Goal: Find specific page/section: Find specific page/section

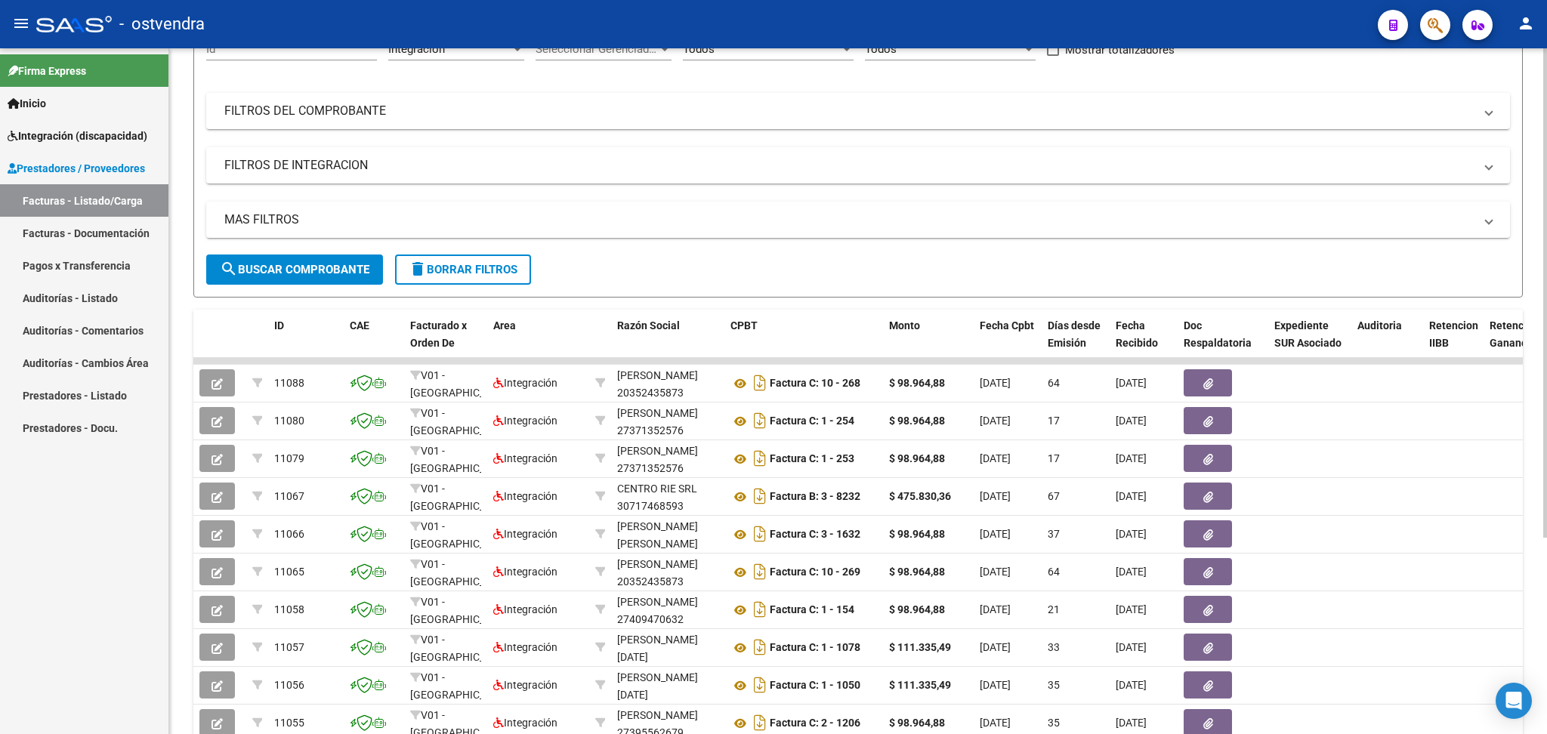
scroll to position [276, 0]
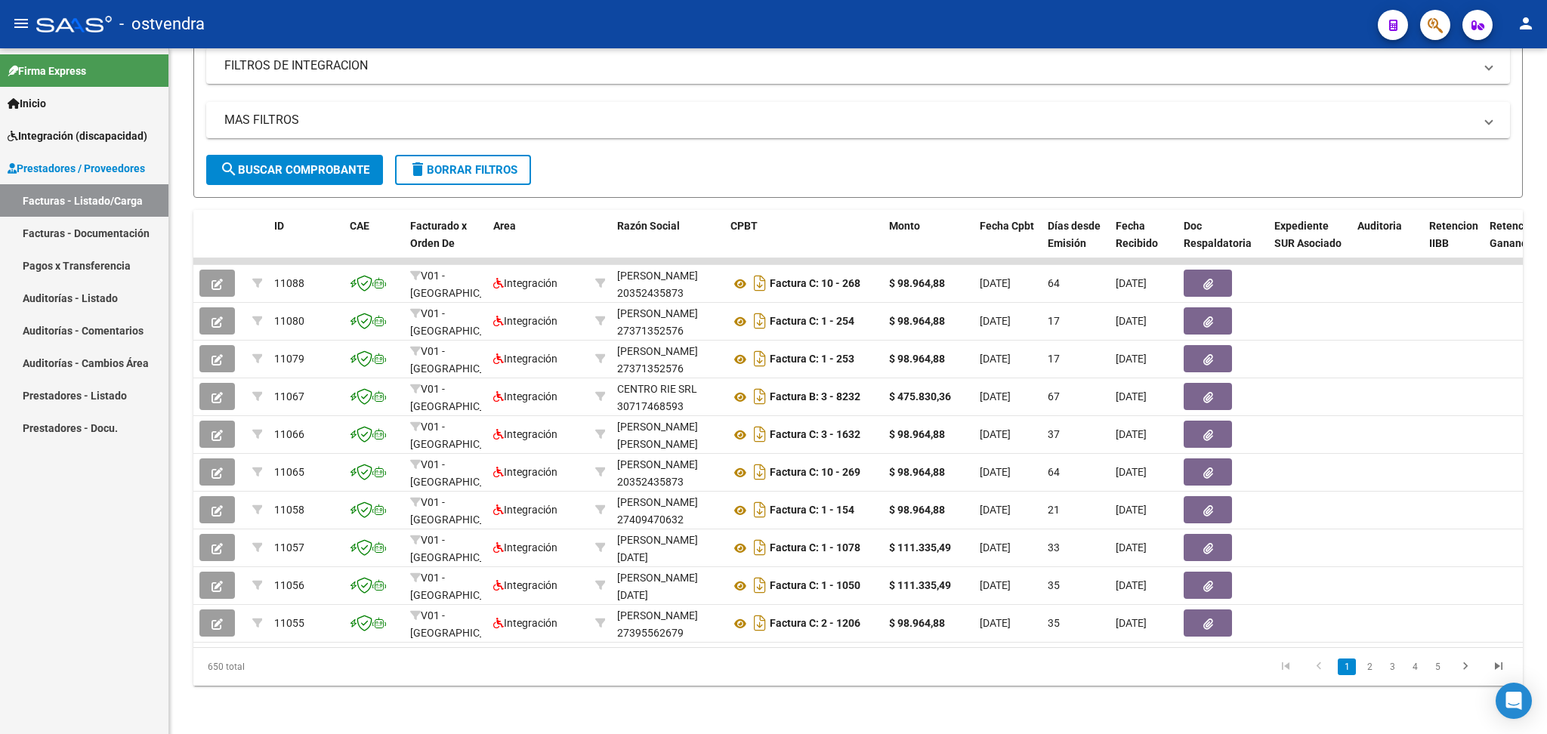
click at [68, 196] on link "Facturas - Listado/Carga" at bounding box center [84, 200] width 168 height 32
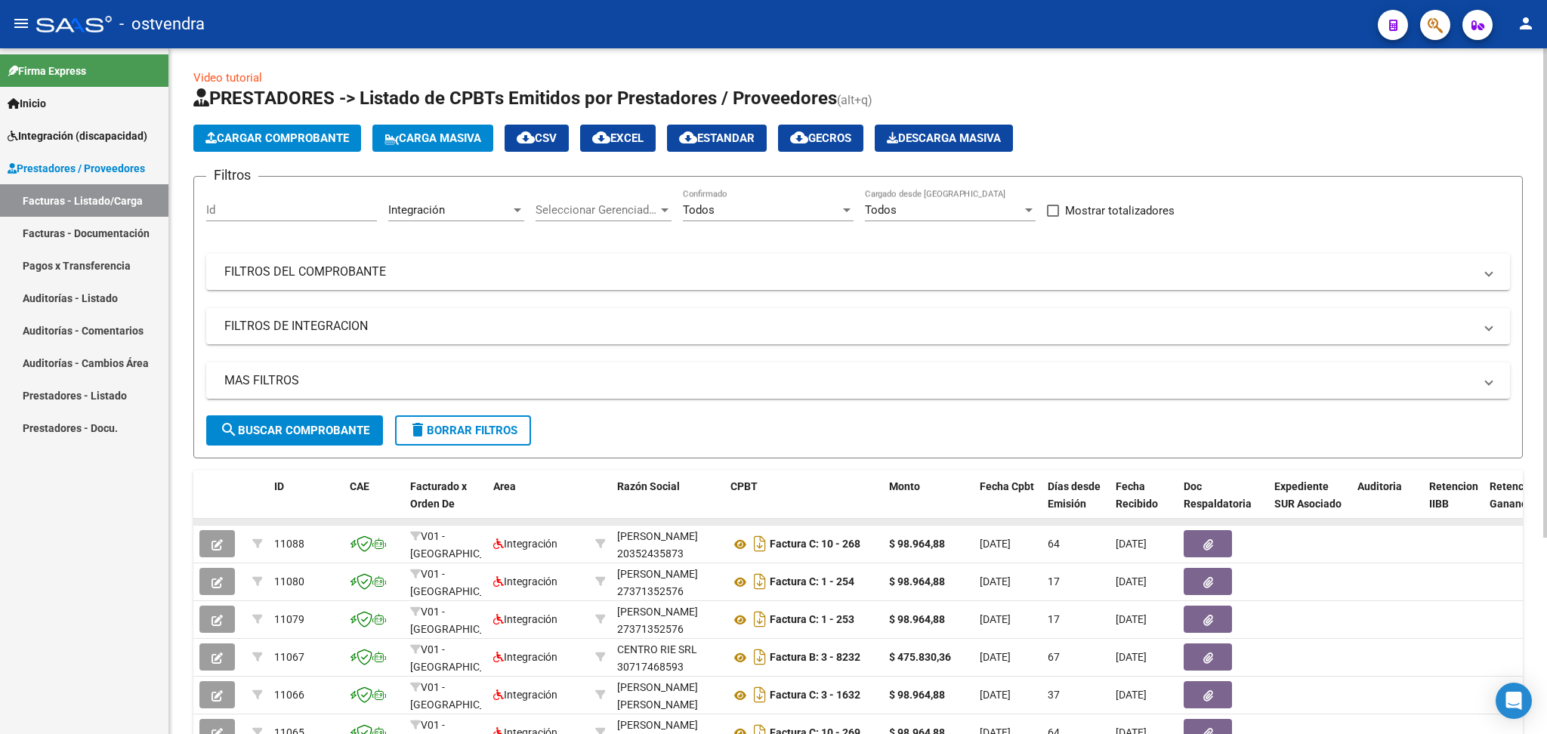
scroll to position [0, 0]
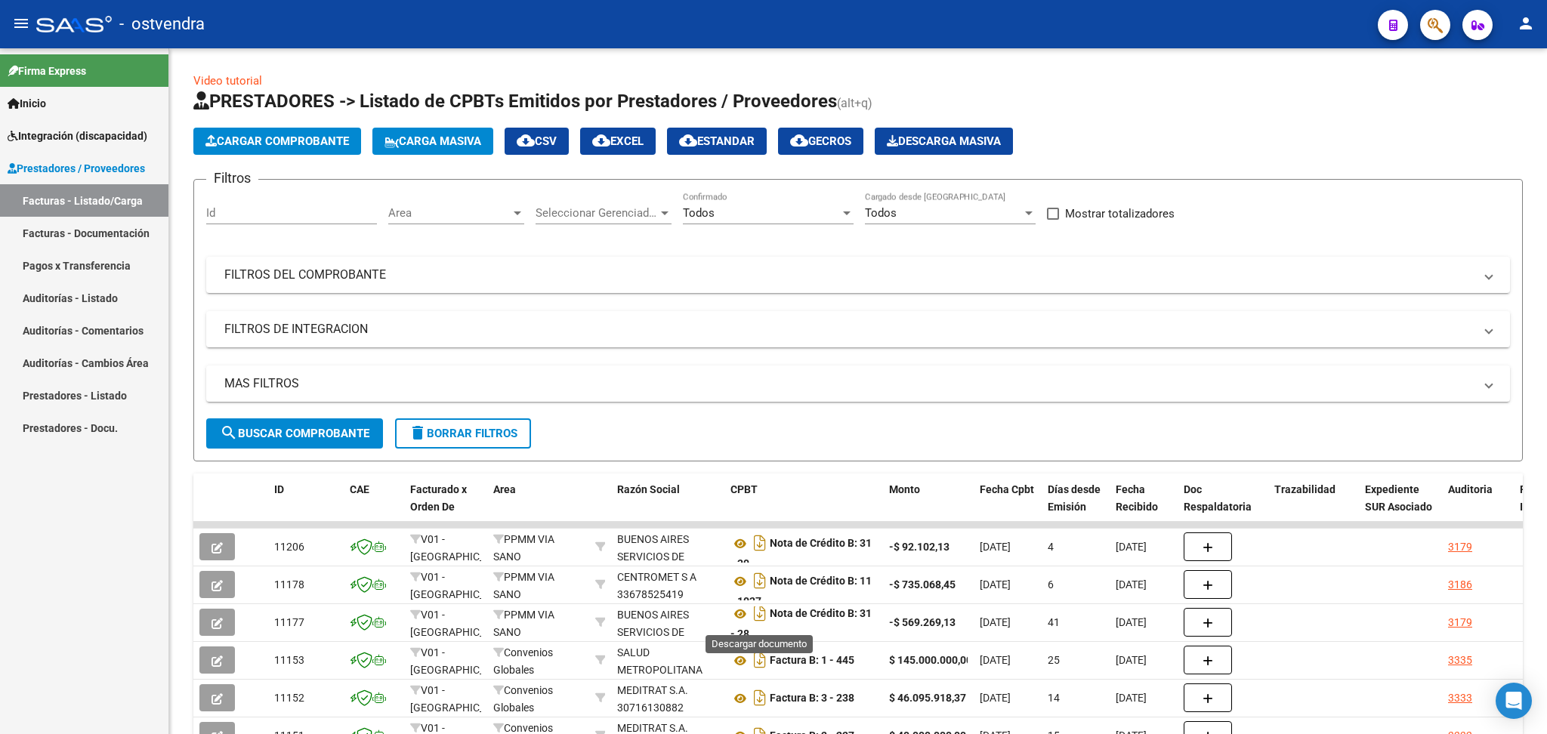
scroll to position [9, 0]
click at [565, 210] on span "Seleccionar Gerenciador" at bounding box center [596, 213] width 122 height 14
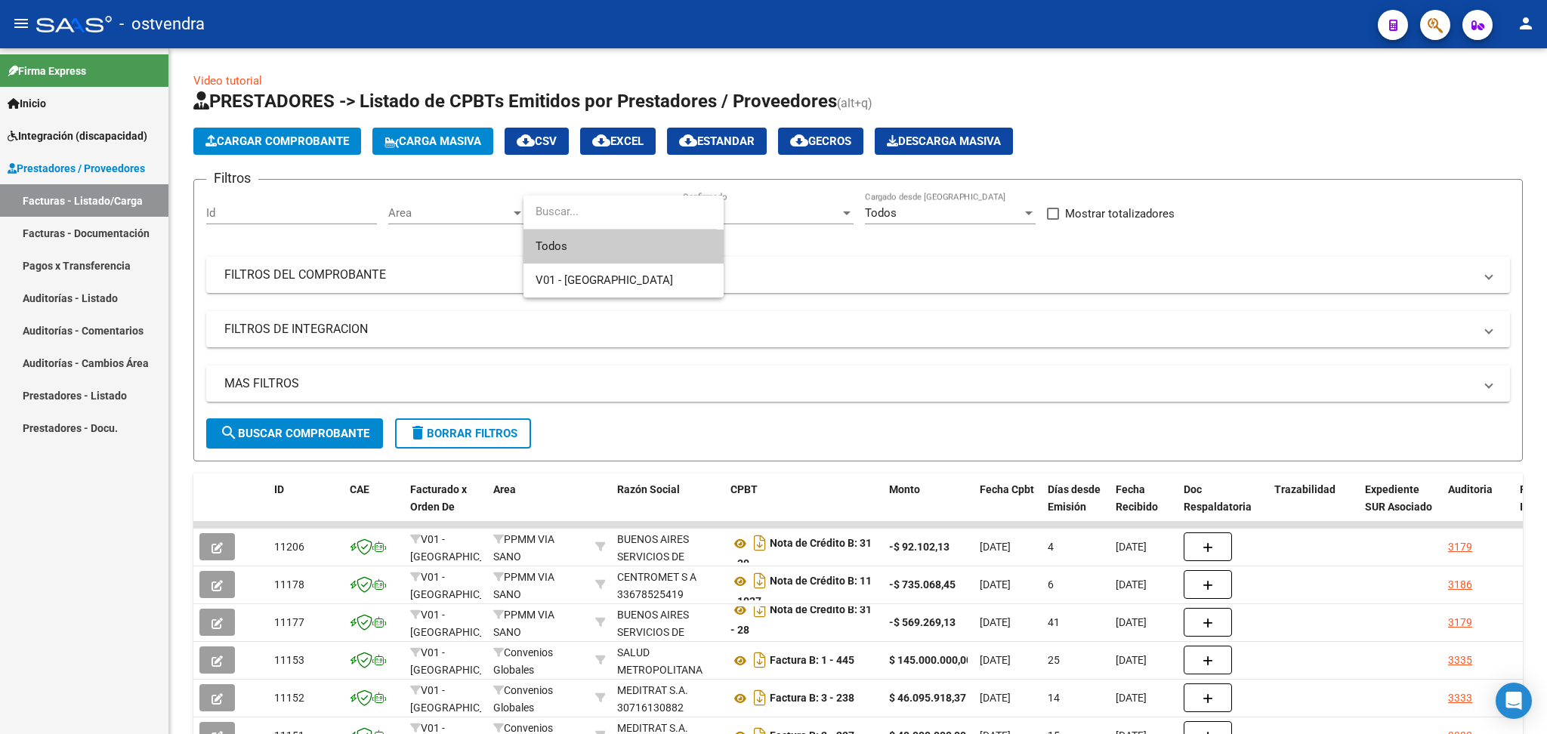
click at [470, 209] on div at bounding box center [773, 367] width 1547 height 734
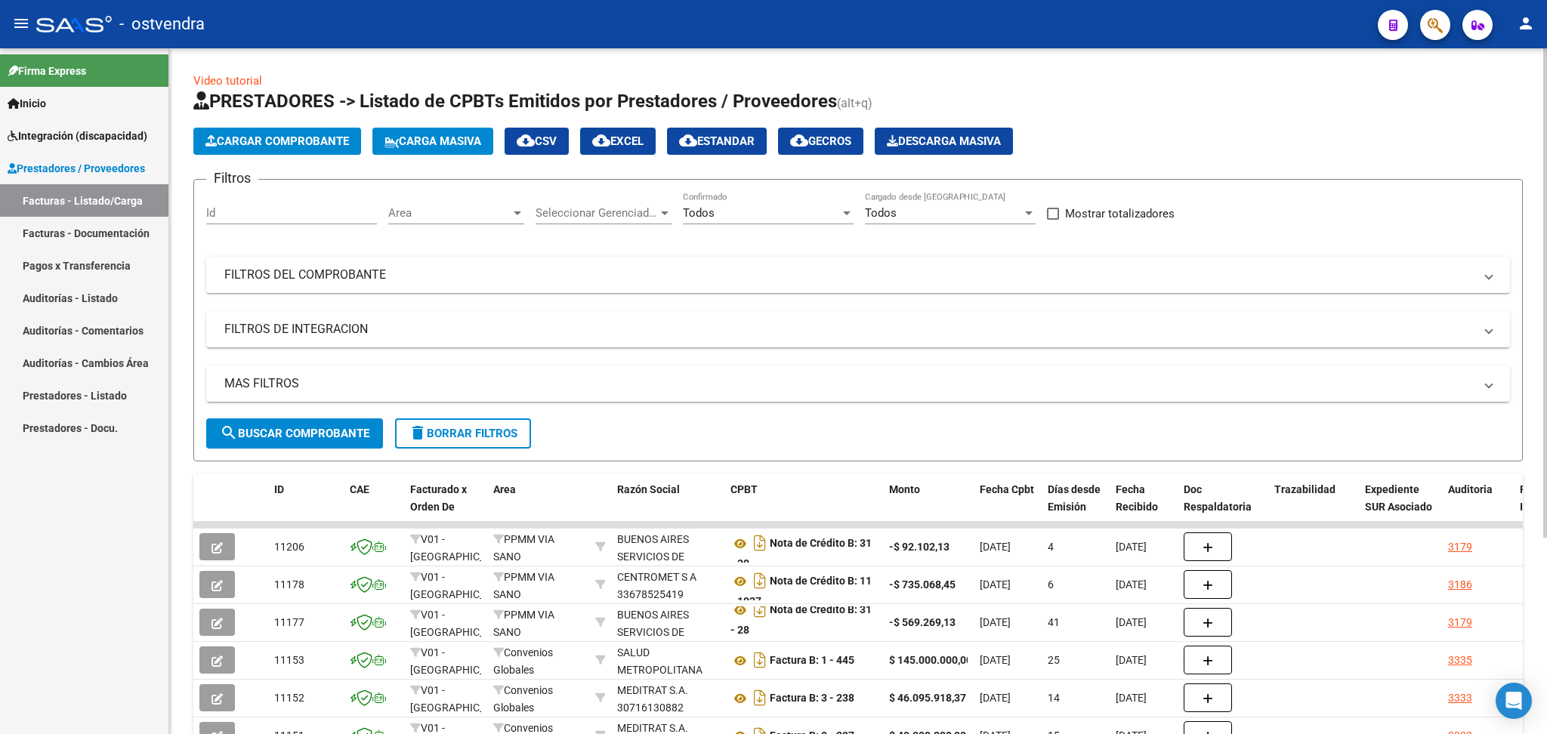
click at [473, 221] on div "Area Area" at bounding box center [456, 208] width 136 height 32
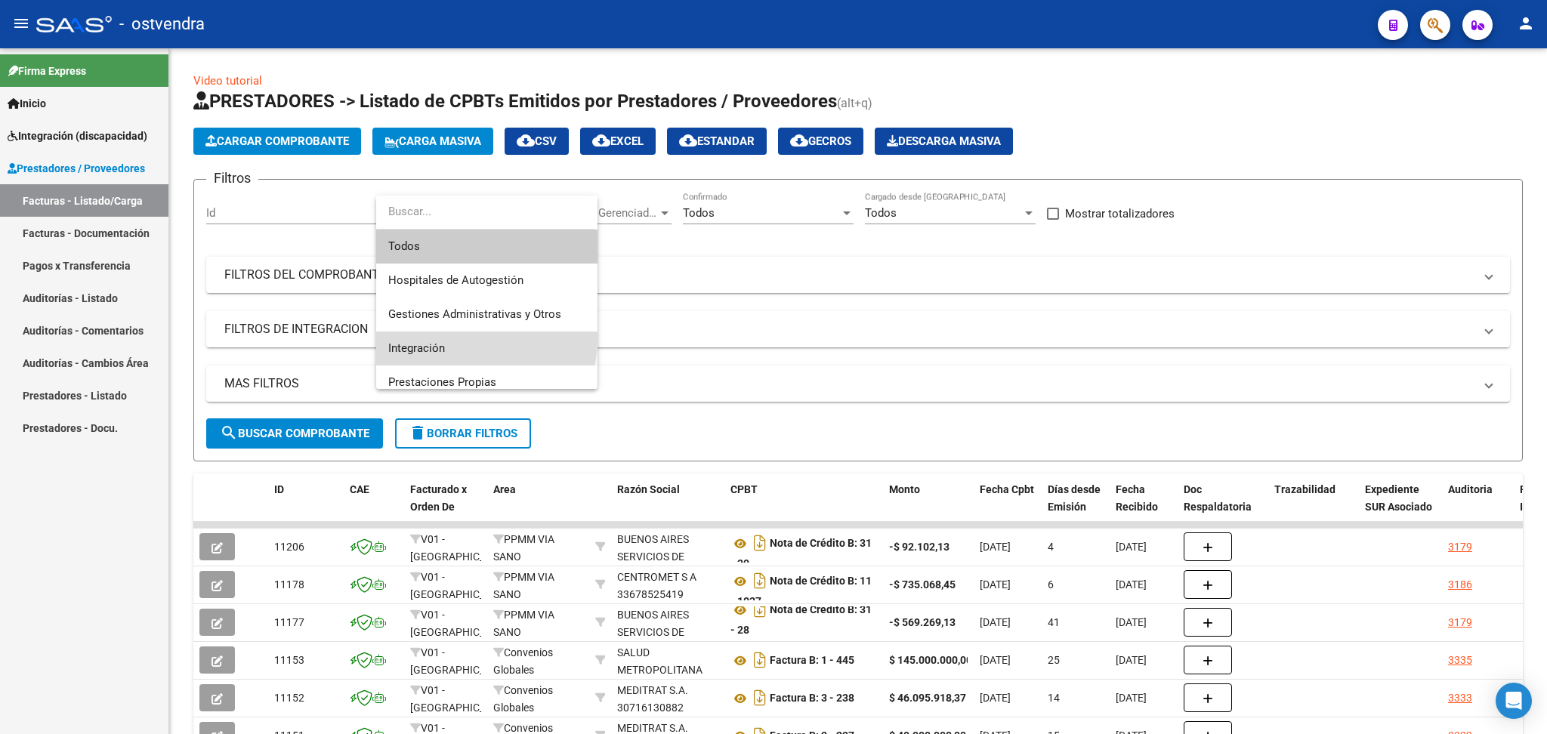
click at [457, 338] on span "Integración" at bounding box center [486, 349] width 197 height 34
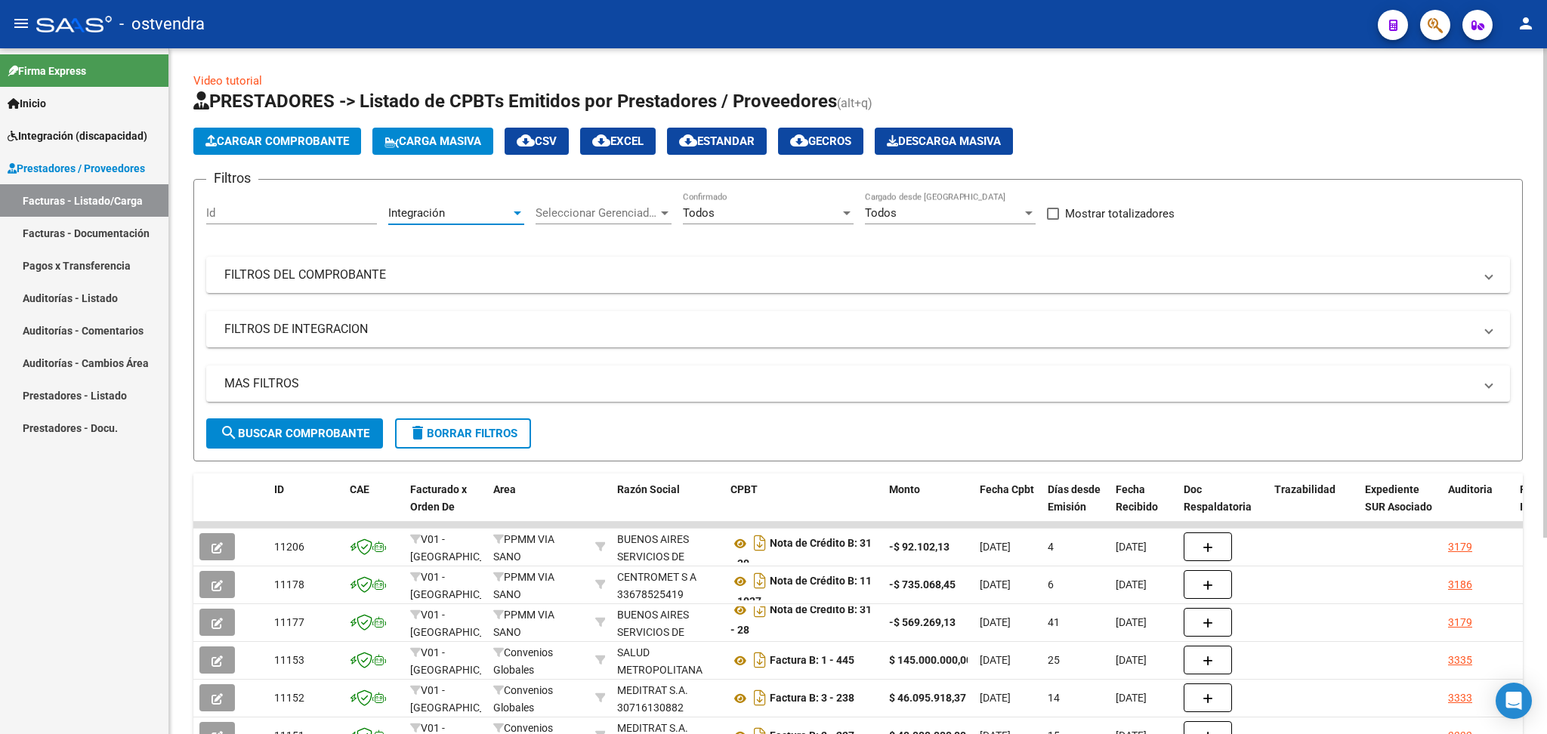
click at [296, 432] on span "search Buscar Comprobante" at bounding box center [295, 434] width 150 height 14
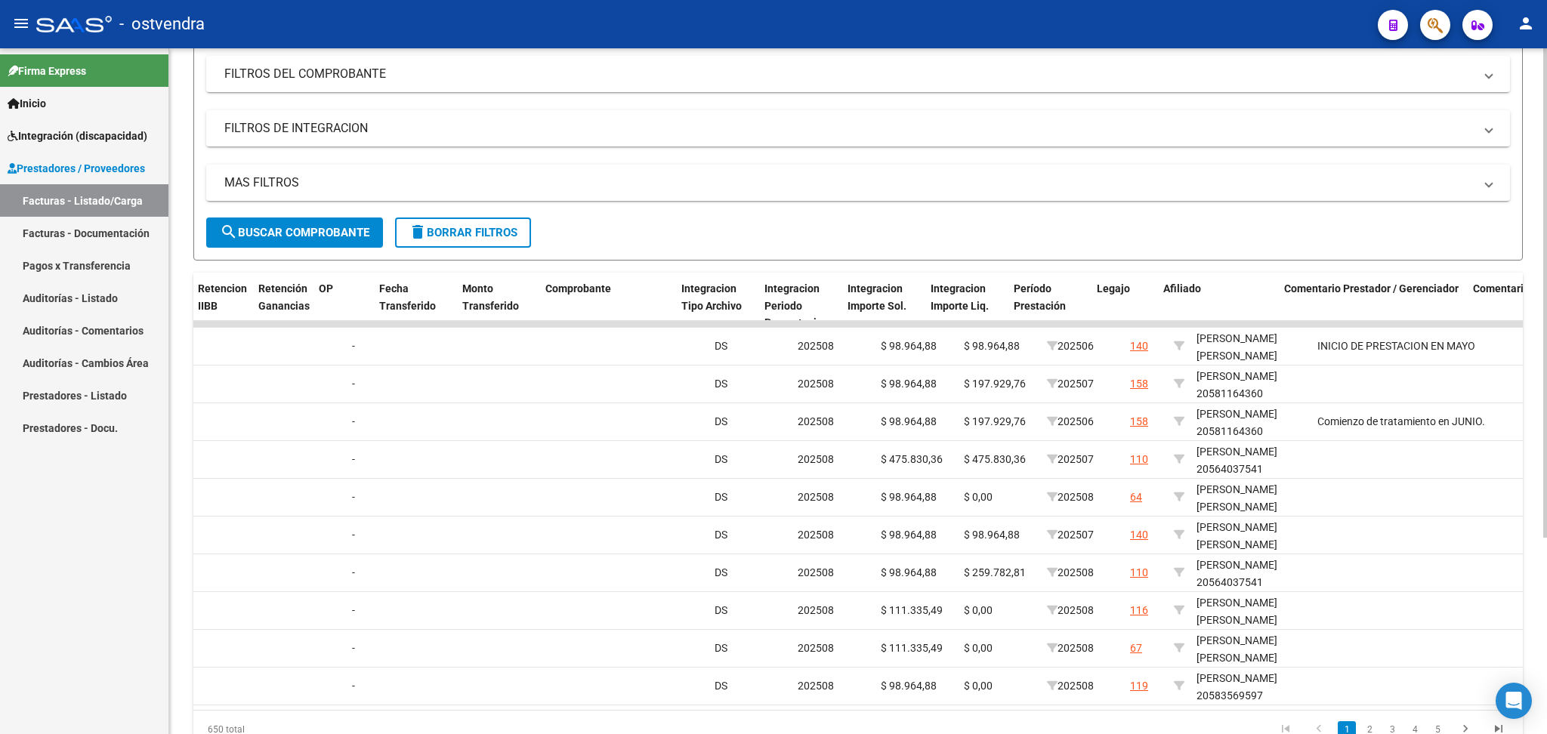
scroll to position [0, 1230]
